Goal: Find specific page/section

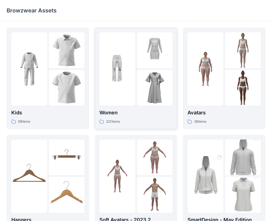
click at [140, 74] on img at bounding box center [155, 88] width 36 height 36
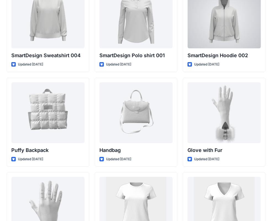
scroll to position [4199, 0]
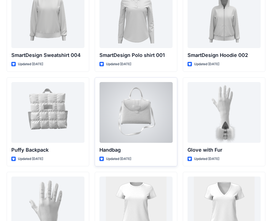
click at [146, 95] on div at bounding box center [135, 112] width 73 height 61
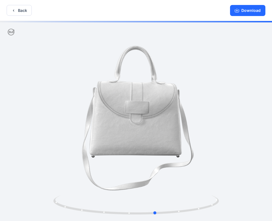
drag, startPoint x: 152, startPoint y: 124, endPoint x: 171, endPoint y: 125, distance: 19.6
click at [171, 125] on div at bounding box center [136, 121] width 272 height 201
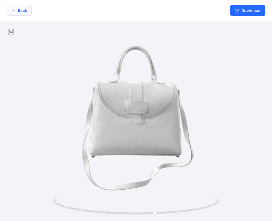
click at [30, 11] on button "Back" at bounding box center [19, 10] width 25 height 11
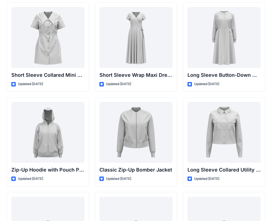
scroll to position [970, 0]
